Goal: Transaction & Acquisition: Register for event/course

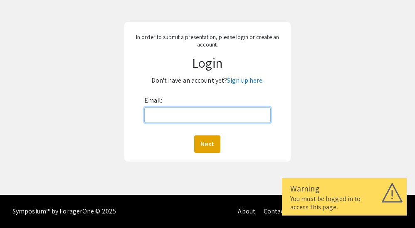
click at [221, 117] on input "Email:" at bounding box center [207, 115] width 127 height 16
type input "[EMAIL_ADDRESS][PERSON_NAME][DOMAIN_NAME]"
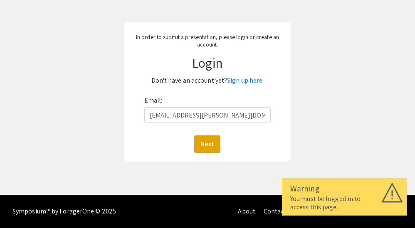
click at [222, 144] on div "Next" at bounding box center [207, 144] width 127 height 17
click at [206, 143] on button "Next" at bounding box center [207, 144] width 26 height 17
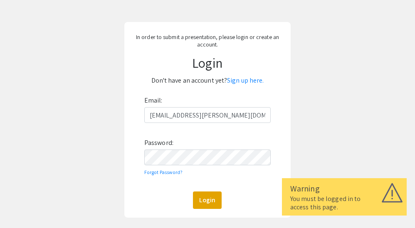
scroll to position [56, 0]
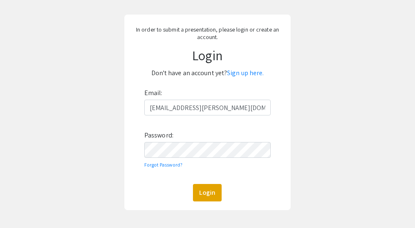
click at [230, 139] on div "Email: kbalakis@andrew.cmu.edu Password: Forgot Password? Login" at bounding box center [207, 144] width 127 height 115
click at [202, 193] on button "Login" at bounding box center [207, 192] width 29 height 17
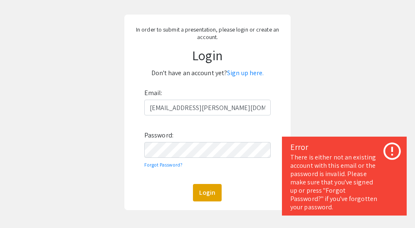
click at [388, 154] on icon at bounding box center [392, 151] width 21 height 21
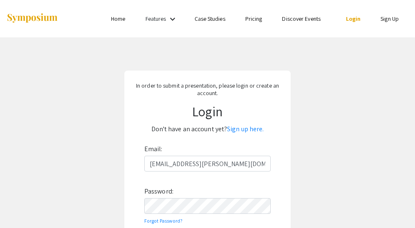
scroll to position [105, 0]
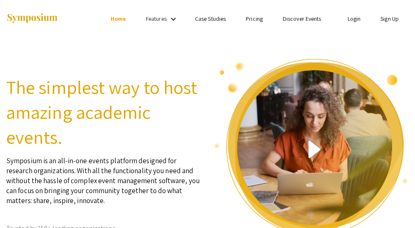
click at [387, 16] on link "Sign Up" at bounding box center [390, 18] width 18 height 7
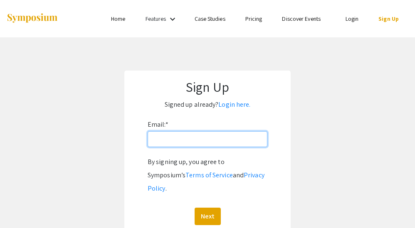
click at [191, 143] on input "Email: *" at bounding box center [208, 139] width 120 height 16
type input "kbalakis@andrew.cmu.edu"
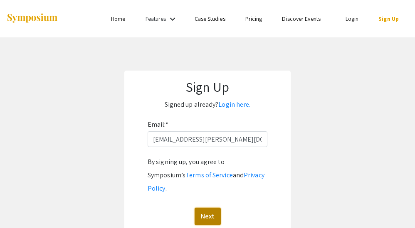
click at [209, 208] on button "Next" at bounding box center [208, 216] width 26 height 17
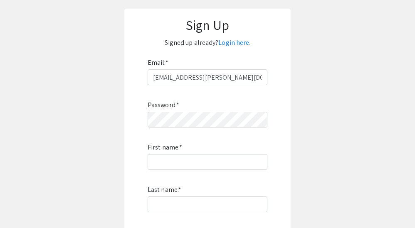
scroll to position [81, 0]
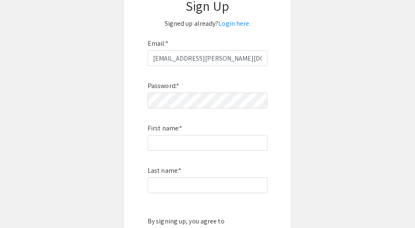
click at [187, 109] on div "Password: * First name: * Last name: * By signing up, you agree to Symposium’s …" at bounding box center [208, 175] width 120 height 219
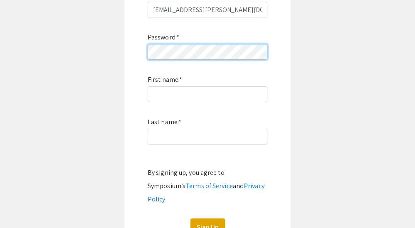
scroll to position [129, 0]
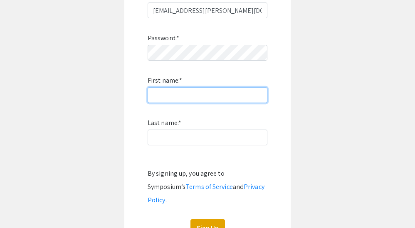
click at [185, 99] on input "First name: *" at bounding box center [208, 95] width 120 height 16
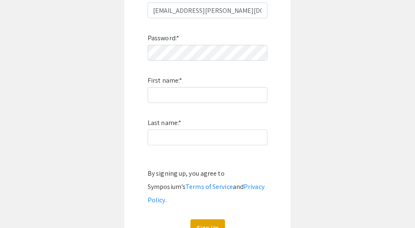
click at [188, 87] on div "Password: * First name: * Last name: * By signing up, you agree to Symposium’s …" at bounding box center [208, 127] width 120 height 219
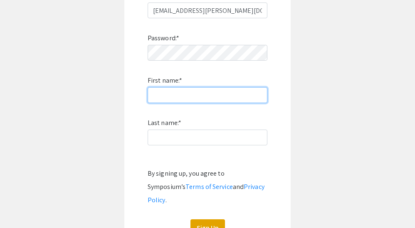
click at [187, 93] on input "First name: *" at bounding box center [208, 95] width 120 height 16
type input "Khadija"
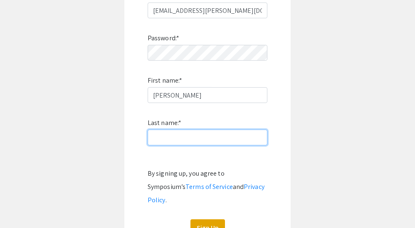
click at [183, 144] on input "Last name: *" at bounding box center [208, 138] width 120 height 16
type input "V"
type input "Balakishiyeva"
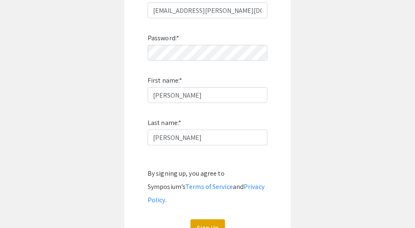
click at [327, 162] on app-signup "Sign Up Signed up already? Login here. Email: * kbalakis@andrew.cmu.edu Passwor…" at bounding box center [207, 96] width 415 height 308
click at [202, 220] on button "Sign Up" at bounding box center [208, 228] width 35 height 17
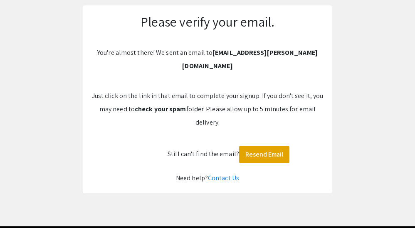
scroll to position [61, 0]
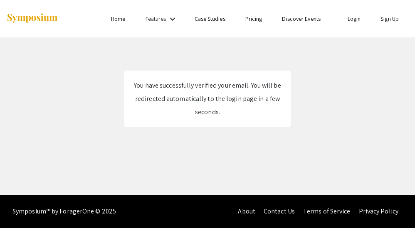
click at [211, 144] on div "Skip navigation Home Features keyboard_arrow_down Case Studies Pricing Discover…" at bounding box center [207, 97] width 415 height 195
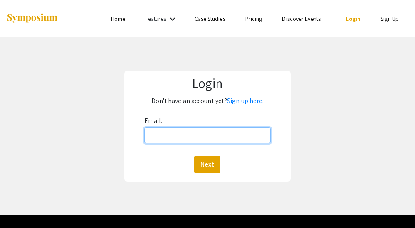
click at [205, 132] on input "Email:" at bounding box center [207, 136] width 127 height 16
type input "kbalakis@andrew.cmu.edu"
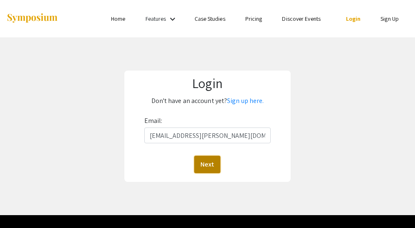
click at [204, 166] on button "Next" at bounding box center [207, 164] width 26 height 17
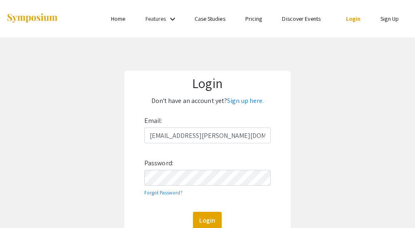
scroll to position [20, 0]
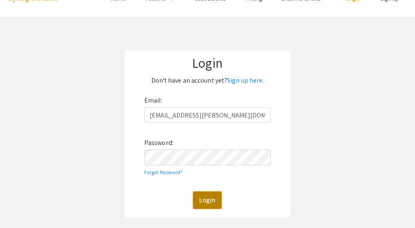
click at [207, 209] on button "Login" at bounding box center [207, 200] width 29 height 17
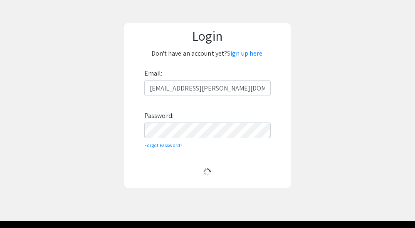
scroll to position [48, 0]
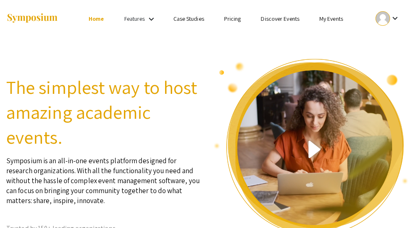
click at [388, 14] on div at bounding box center [383, 18] width 15 height 15
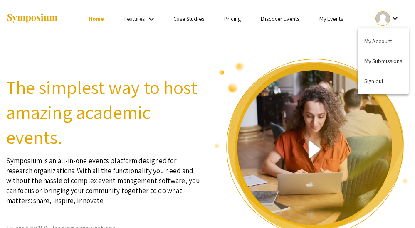
click at [337, 16] on div at bounding box center [207, 114] width 415 height 228
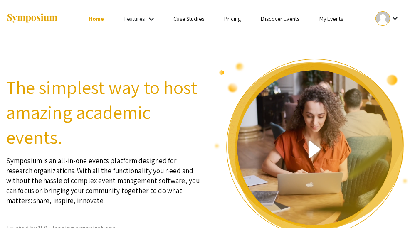
click at [336, 24] on ul "keyboard_arrow_down" at bounding box center [342, 18] width 133 height 37
click at [339, 16] on link "My Events" at bounding box center [332, 18] width 24 height 7
click at [380, 21] on div at bounding box center [383, 18] width 15 height 15
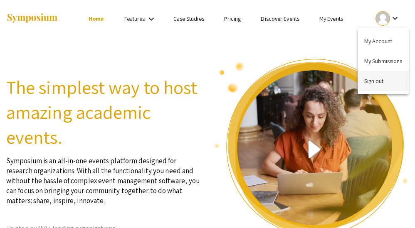
click at [380, 79] on button "Sign out" at bounding box center [383, 81] width 51 height 20
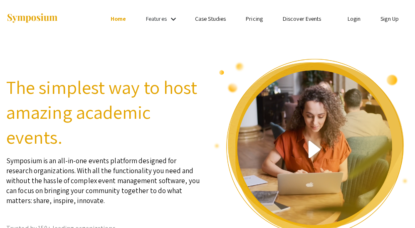
click at [390, 19] on link "Sign Up" at bounding box center [390, 18] width 18 height 7
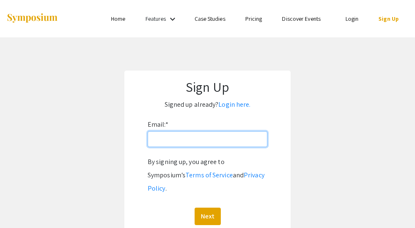
click at [199, 136] on input "Email: *" at bounding box center [208, 139] width 120 height 16
type input "k"
click at [216, 142] on input "Email: *" at bounding box center [208, 139] width 120 height 16
type input "[EMAIL_ADDRESS][DOMAIN_NAME]"
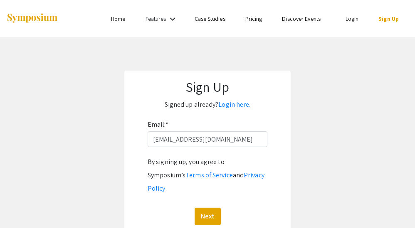
click at [347, 170] on app-signup "Sign Up Signed up already? Login here. Email: * [EMAIL_ADDRESS][DOMAIN_NAME] By…" at bounding box center [207, 154] width 415 height 167
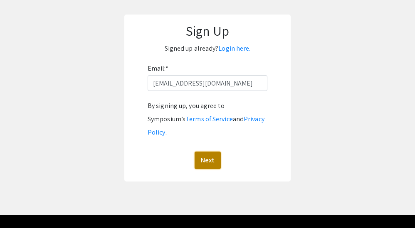
click at [211, 152] on button "Next" at bounding box center [208, 160] width 26 height 17
click at [209, 152] on button "Next" at bounding box center [208, 160] width 26 height 17
